Goal: Information Seeking & Learning: Learn about a topic

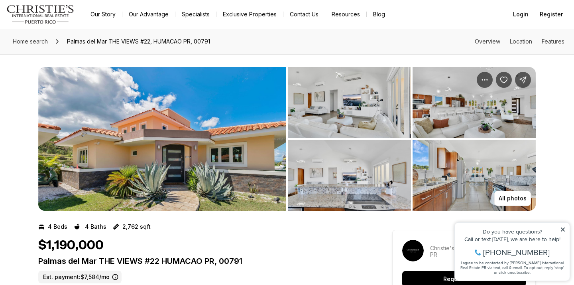
click at [234, 146] on img "View image gallery" at bounding box center [162, 138] width 248 height 143
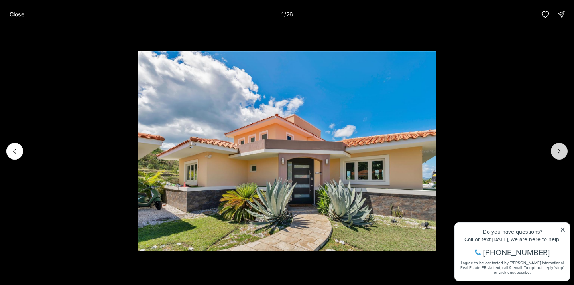
click at [561, 145] on button "Next slide" at bounding box center [559, 151] width 17 height 17
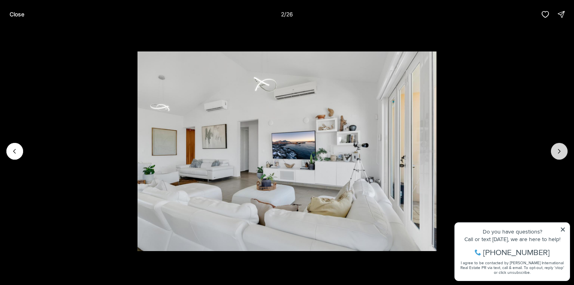
click at [561, 145] on button "Next slide" at bounding box center [559, 151] width 17 height 17
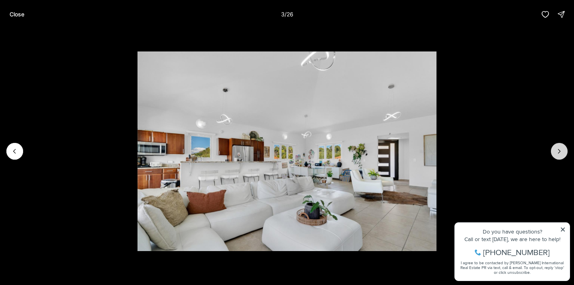
click at [561, 145] on button "Next slide" at bounding box center [559, 151] width 17 height 17
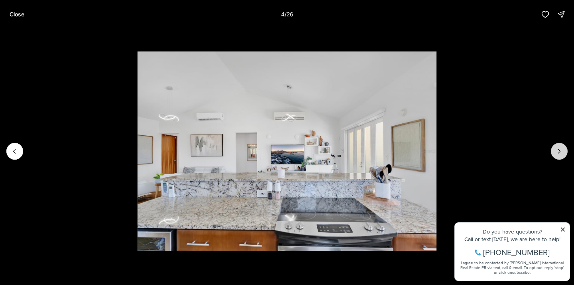
click at [561, 145] on button "Next slide" at bounding box center [559, 151] width 17 height 17
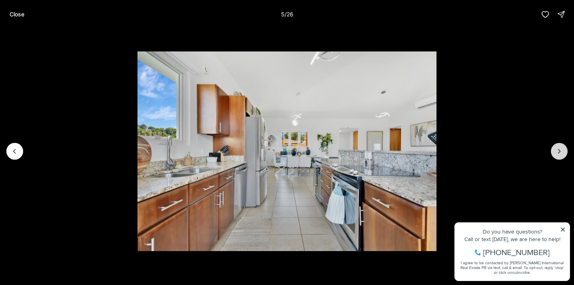
click at [561, 145] on button "Next slide" at bounding box center [559, 151] width 17 height 17
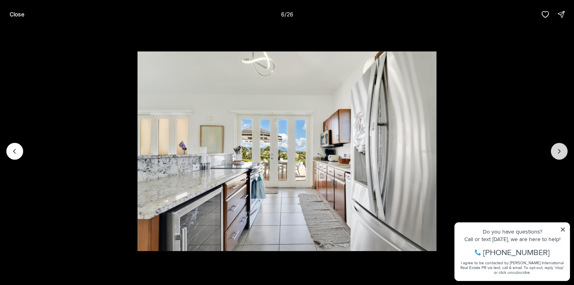
click at [561, 145] on button "Next slide" at bounding box center [559, 151] width 17 height 17
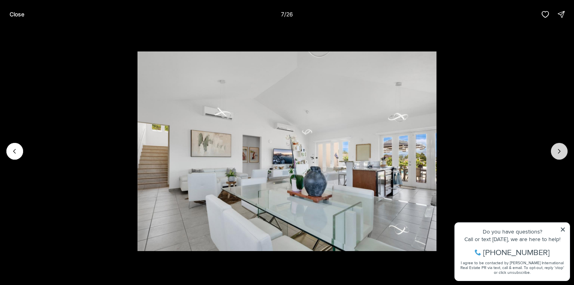
click at [561, 145] on button "Next slide" at bounding box center [559, 151] width 17 height 17
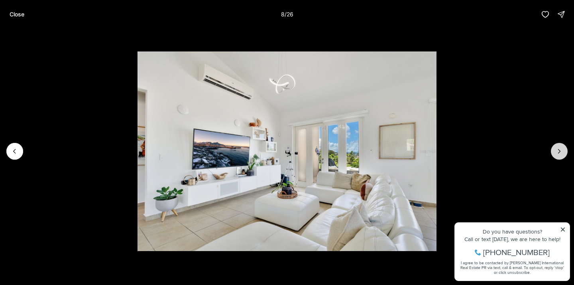
click at [561, 145] on button "Next slide" at bounding box center [559, 151] width 17 height 17
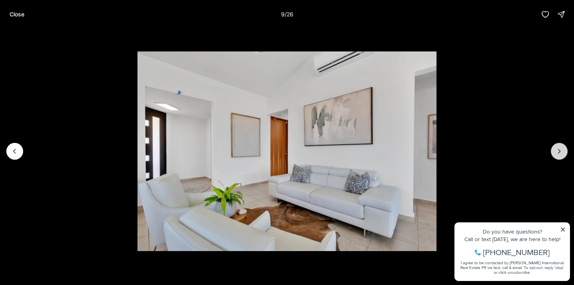
click at [561, 145] on button "Next slide" at bounding box center [559, 151] width 17 height 17
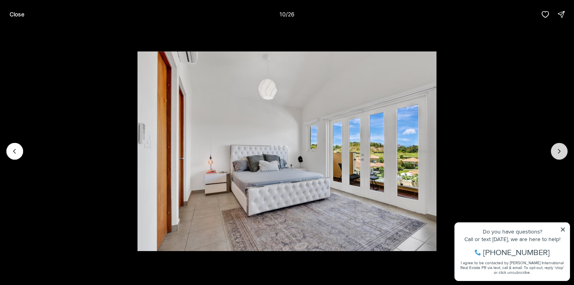
click at [561, 145] on button "Next slide" at bounding box center [559, 151] width 17 height 17
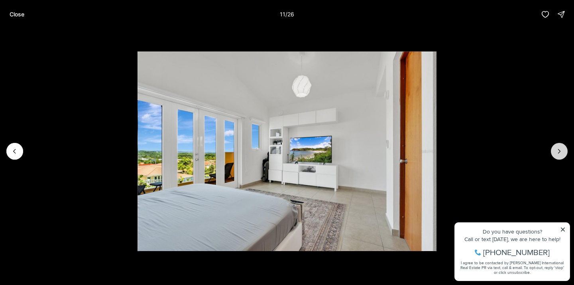
click at [561, 145] on button "Next slide" at bounding box center [559, 151] width 17 height 17
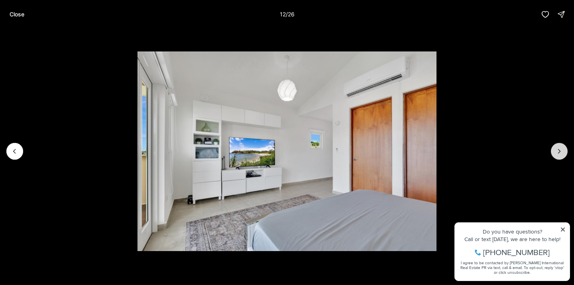
click at [561, 145] on button "Next slide" at bounding box center [559, 151] width 17 height 17
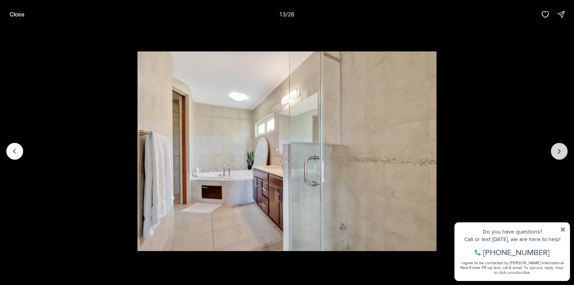
click at [561, 145] on button "Next slide" at bounding box center [559, 151] width 17 height 17
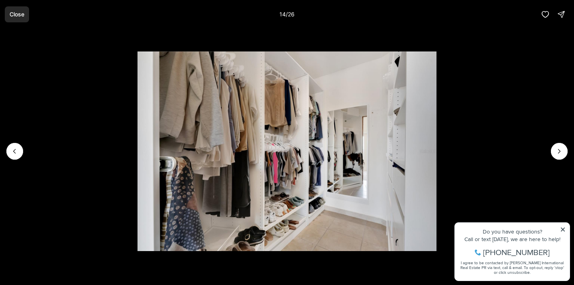
click at [17, 19] on button "Close" at bounding box center [17, 14] width 24 height 16
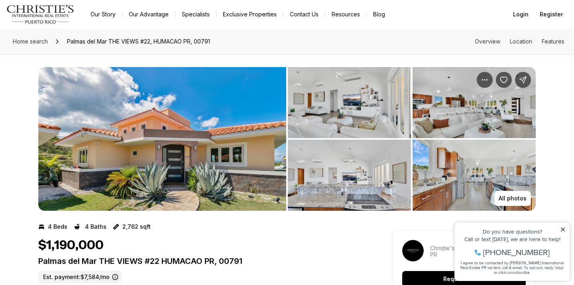
click at [237, 260] on p "Palmas del Mar THE VIEWS #22 HUMACAO PR, 00791" at bounding box center [200, 261] width 325 height 10
copy p "00791"
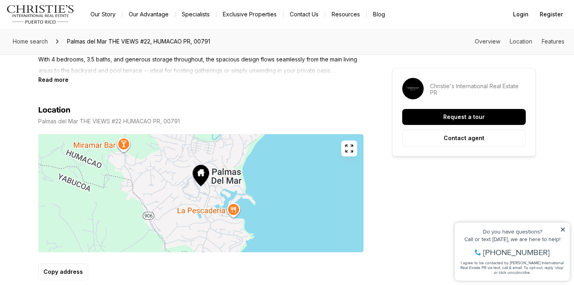
scroll to position [404, 0]
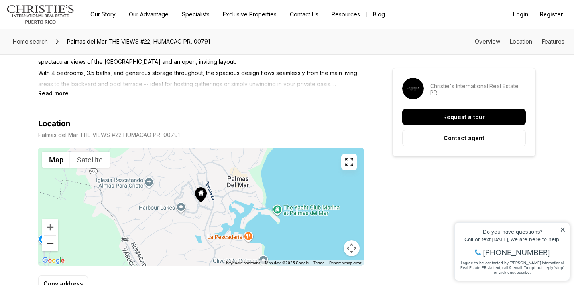
click at [52, 246] on button "Zoom out" at bounding box center [50, 243] width 16 height 16
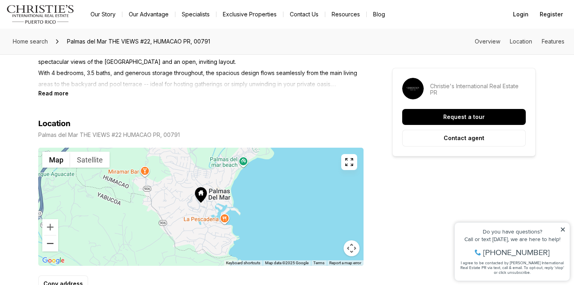
click at [52, 246] on button "Zoom out" at bounding box center [50, 243] width 16 height 16
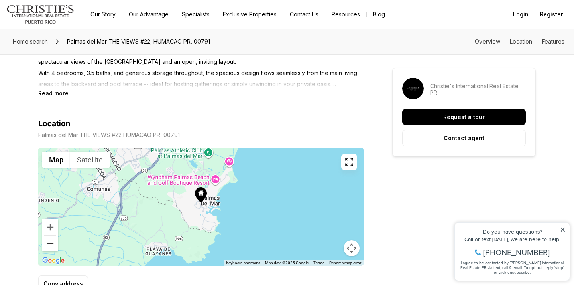
click at [52, 246] on button "Zoom out" at bounding box center [50, 243] width 16 height 16
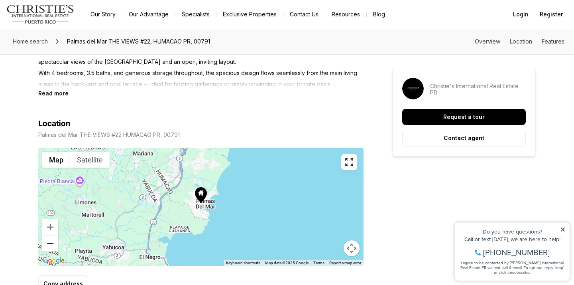
click at [51, 247] on button "Zoom out" at bounding box center [50, 243] width 16 height 16
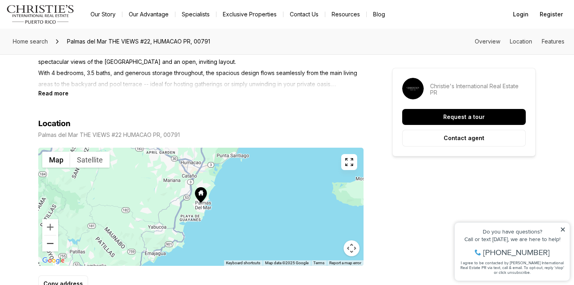
click at [51, 247] on button "Zoom out" at bounding box center [50, 243] width 16 height 16
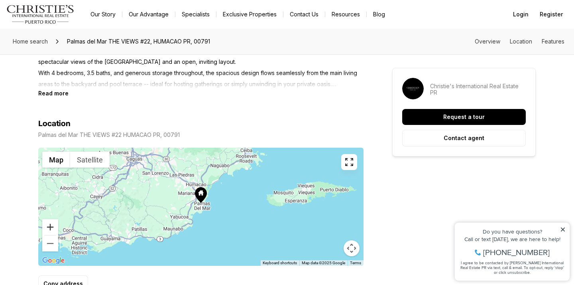
click at [49, 228] on button "Zoom in" at bounding box center [50, 227] width 16 height 16
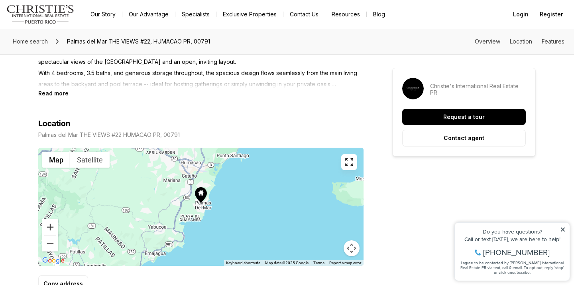
click at [49, 228] on button "Zoom in" at bounding box center [50, 227] width 16 height 16
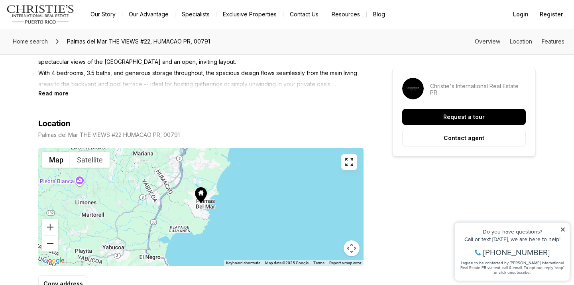
click at [49, 247] on button "Zoom out" at bounding box center [50, 243] width 16 height 16
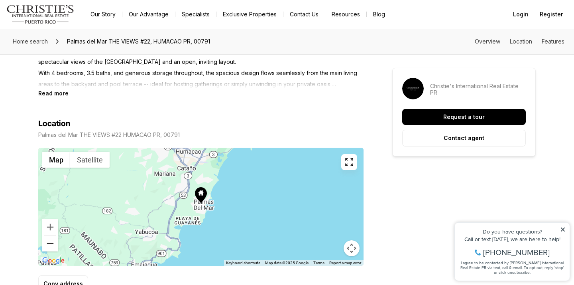
click at [49, 247] on button "Zoom out" at bounding box center [50, 243] width 16 height 16
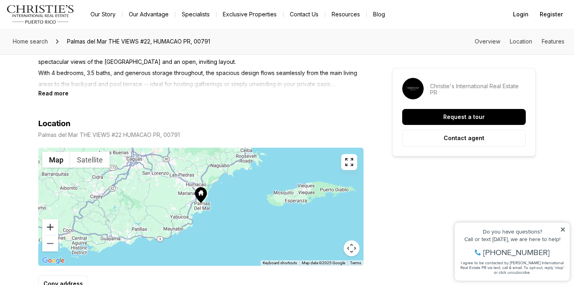
click at [50, 230] on button "Zoom in" at bounding box center [50, 227] width 16 height 16
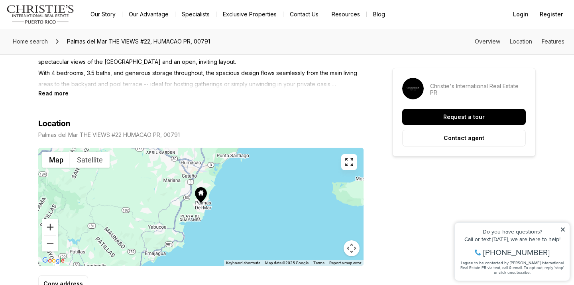
click at [50, 230] on button "Zoom in" at bounding box center [50, 227] width 16 height 16
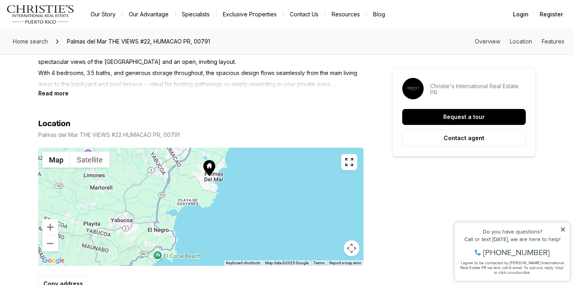
drag, startPoint x: 153, startPoint y: 225, endPoint x: 162, endPoint y: 196, distance: 29.9
click at [162, 196] on div at bounding box center [200, 206] width 325 height 118
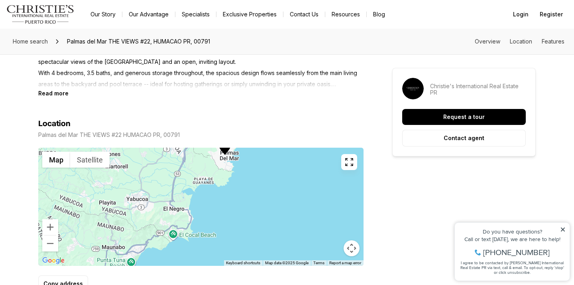
drag, startPoint x: 211, startPoint y: 235, endPoint x: 227, endPoint y: 212, distance: 27.8
click at [227, 212] on div at bounding box center [200, 206] width 325 height 118
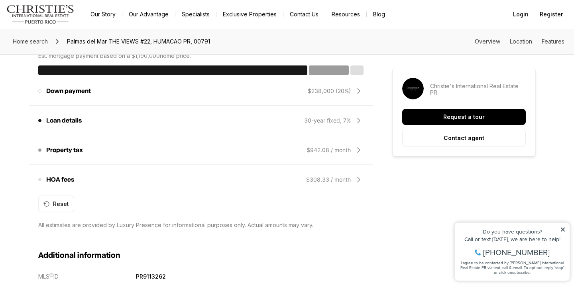
scroll to position [698, 0]
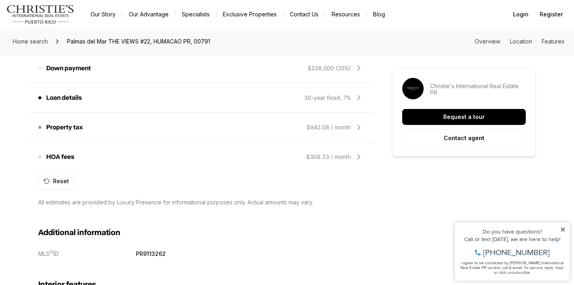
click at [287, 123] on div "Property tax The amount of tax on your home. $942.08 / month" at bounding box center [200, 127] width 325 height 19
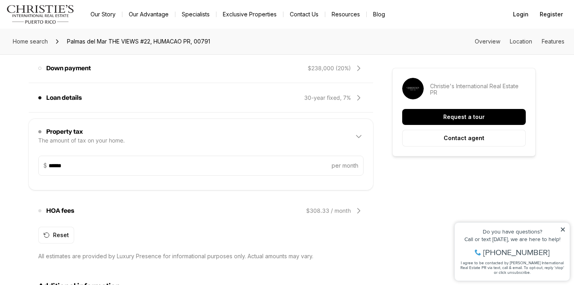
click at [287, 124] on div "Property tax The amount of tax on your home. $942.08 / month" at bounding box center [200, 137] width 325 height 26
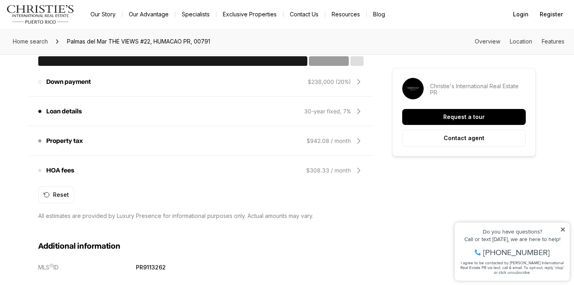
scroll to position [681, 0]
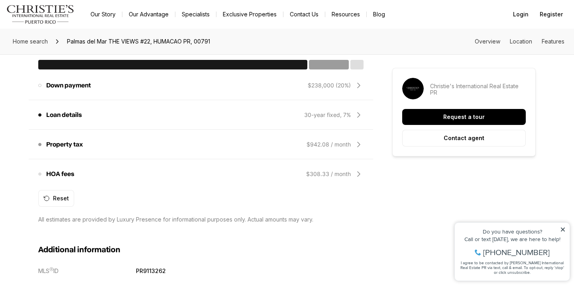
click at [321, 142] on div "$942.08 / month" at bounding box center [328, 144] width 44 height 8
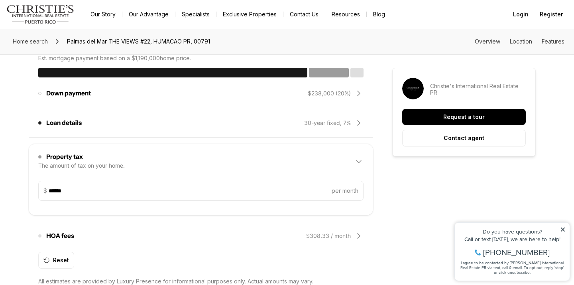
scroll to position [676, 0]
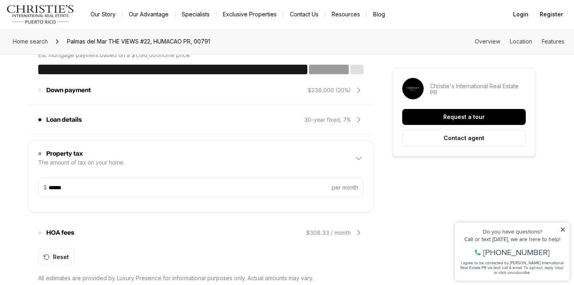
click at [359, 156] on icon at bounding box center [359, 158] width 10 height 10
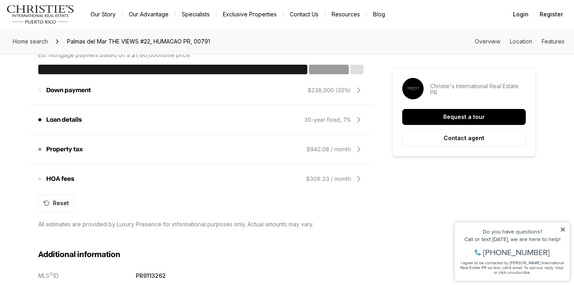
click at [343, 181] on div "$308.33 / month" at bounding box center [328, 179] width 45 height 8
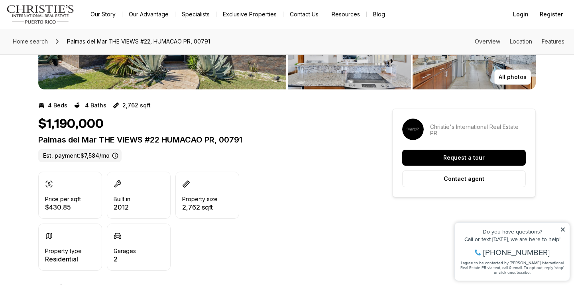
scroll to position [95, 0]
